Goal: Transaction & Acquisition: Download file/media

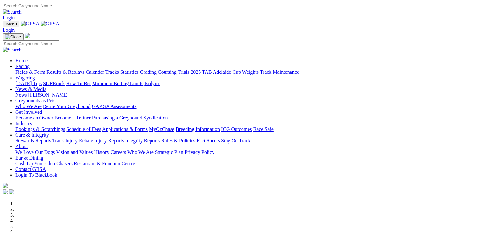
scroll to position [191, 0]
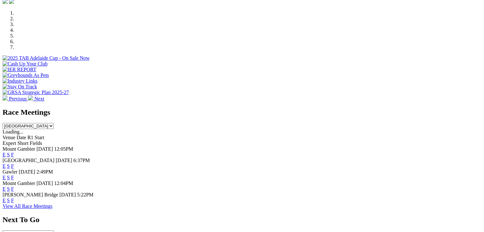
click at [306, 108] on div "Race Meetings South Australia New South Wales Northern Territory Queensland Tas…" at bounding box center [242, 118] width 479 height 21
drag, startPoint x: 304, startPoint y: 60, endPoint x: 303, endPoint y: 64, distance: 4.5
click at [54, 123] on select "South Australia New South Wales Northern Territory Queensland Tasmania Victoria…" at bounding box center [28, 126] width 51 height 6
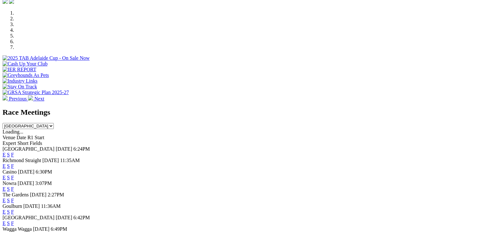
click at [54, 123] on select "South Australia New South Wales Northern Territory Queensland Tasmania Victoria…" at bounding box center [28, 126] width 51 height 6
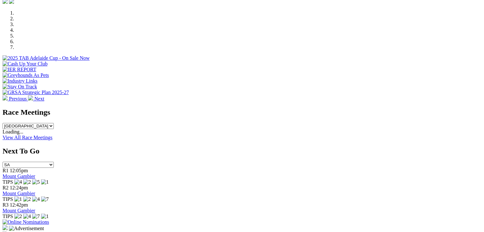
click at [54, 123] on select "South Australia New South Wales Northern Territory Queensland Tasmania Victoria…" at bounding box center [28, 126] width 51 height 6
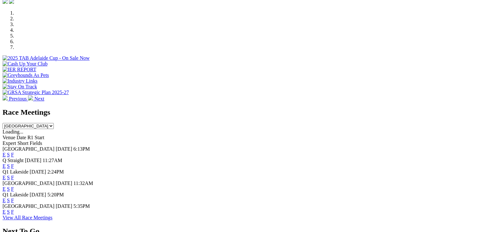
click at [54, 123] on select "South Australia New South Wales Northern Territory Queensland Tasmania Victoria…" at bounding box center [28, 126] width 51 height 6
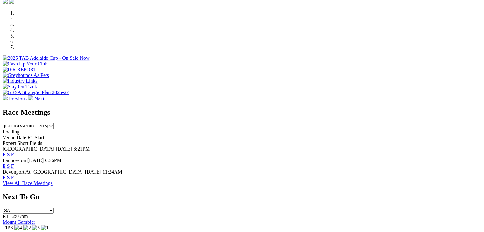
click at [54, 123] on select "South Australia New South Wales Northern Territory Queensland Tasmania Victoria…" at bounding box center [28, 126] width 51 height 6
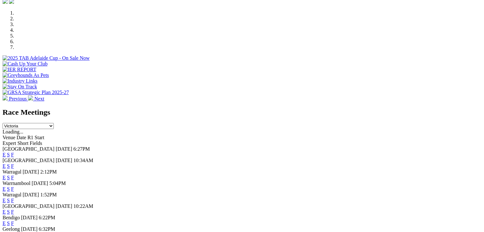
click at [322, 108] on div "Race Meetings South Australia New South Wales Northern Territory Queensland Tas…" at bounding box center [242, 118] width 479 height 21
click at [54, 123] on select "South Australia New South Wales Northern Territory Queensland Tasmania Victoria…" at bounding box center [28, 126] width 51 height 6
select select "WA"
click at [54, 123] on select "South Australia New South Wales Northern Territory Queensland Tasmania Victoria…" at bounding box center [28, 126] width 51 height 6
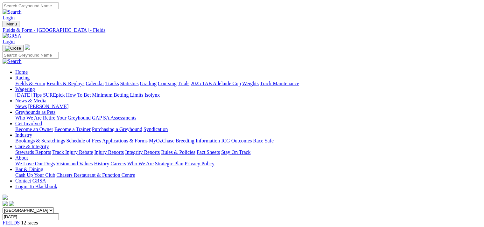
drag, startPoint x: 354, startPoint y: 141, endPoint x: 355, endPoint y: 151, distance: 9.6
click at [344, 83] on link "CSV (Excel)" at bounding box center [331, 79] width 26 height 5
click at [344, 85] on link "CSV (Excel)" at bounding box center [331, 82] width 26 height 5
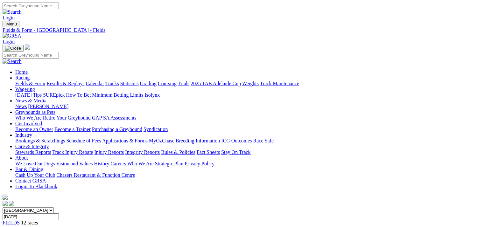
click at [344, 83] on link "CSV (Excel)" at bounding box center [331, 79] width 26 height 5
drag, startPoint x: 365, startPoint y: 140, endPoint x: 365, endPoint y: 153, distance: 12.5
click at [344, 83] on link "CSV (Excel)" at bounding box center [331, 79] width 26 height 5
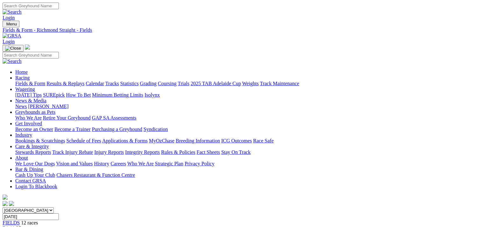
drag, startPoint x: 356, startPoint y: 142, endPoint x: 365, endPoint y: 161, distance: 21.1
click at [344, 83] on link "CSV (Excel)" at bounding box center [331, 79] width 26 height 5
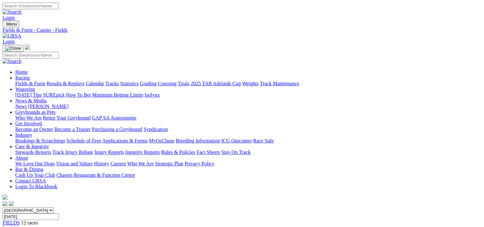
drag, startPoint x: 357, startPoint y: 141, endPoint x: 363, endPoint y: 162, distance: 21.6
click at [344, 83] on link "CSV (Excel)" at bounding box center [331, 79] width 26 height 5
drag, startPoint x: 372, startPoint y: 142, endPoint x: 372, endPoint y: 146, distance: 3.5
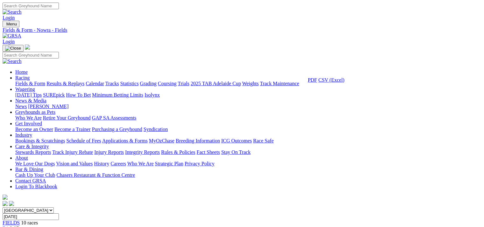
click at [344, 83] on link "CSV (Excel)" at bounding box center [331, 79] width 26 height 5
drag, startPoint x: 355, startPoint y: 164, endPoint x: 344, endPoint y: 154, distance: 15.3
click at [344, 83] on link "CSV (Excel)" at bounding box center [331, 79] width 26 height 5
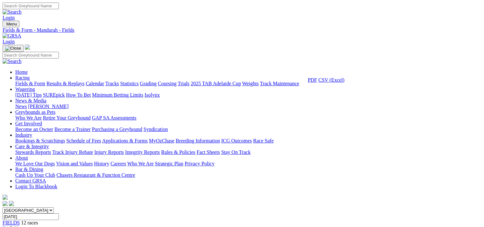
click at [344, 83] on link "CSV (Excel)" at bounding box center [331, 79] width 26 height 5
drag, startPoint x: 358, startPoint y: 141, endPoint x: 359, endPoint y: 158, distance: 16.6
click at [344, 83] on link "CSV (Excel)" at bounding box center [331, 79] width 26 height 5
drag, startPoint x: 361, startPoint y: 141, endPoint x: 363, endPoint y: 164, distance: 22.4
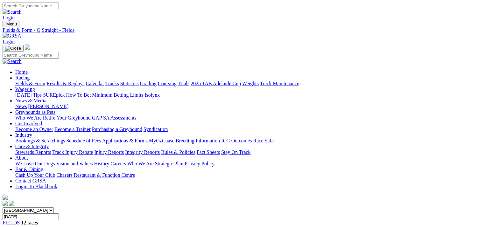
click at [344, 83] on link "CSV (Excel)" at bounding box center [331, 79] width 26 height 5
drag, startPoint x: 353, startPoint y: 140, endPoint x: 355, endPoint y: 154, distance: 14.1
click at [344, 83] on link "CSV (Excel)" at bounding box center [331, 79] width 26 height 5
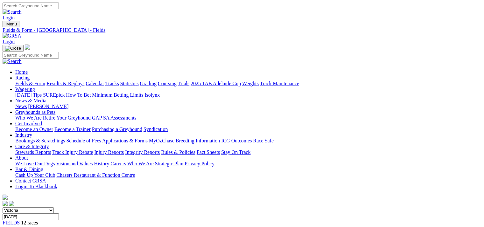
click at [344, 83] on link "CSV (Excel)" at bounding box center [331, 79] width 26 height 5
drag, startPoint x: 353, startPoint y: 170, endPoint x: 348, endPoint y: 155, distance: 15.9
click at [344, 85] on link "CSV (Excel)" at bounding box center [331, 82] width 26 height 5
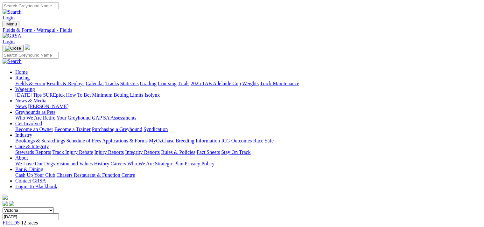
click at [344, 83] on link "CSV (Excel)" at bounding box center [331, 79] width 26 height 5
